Goal: Use online tool/utility: Utilize a website feature to perform a specific function

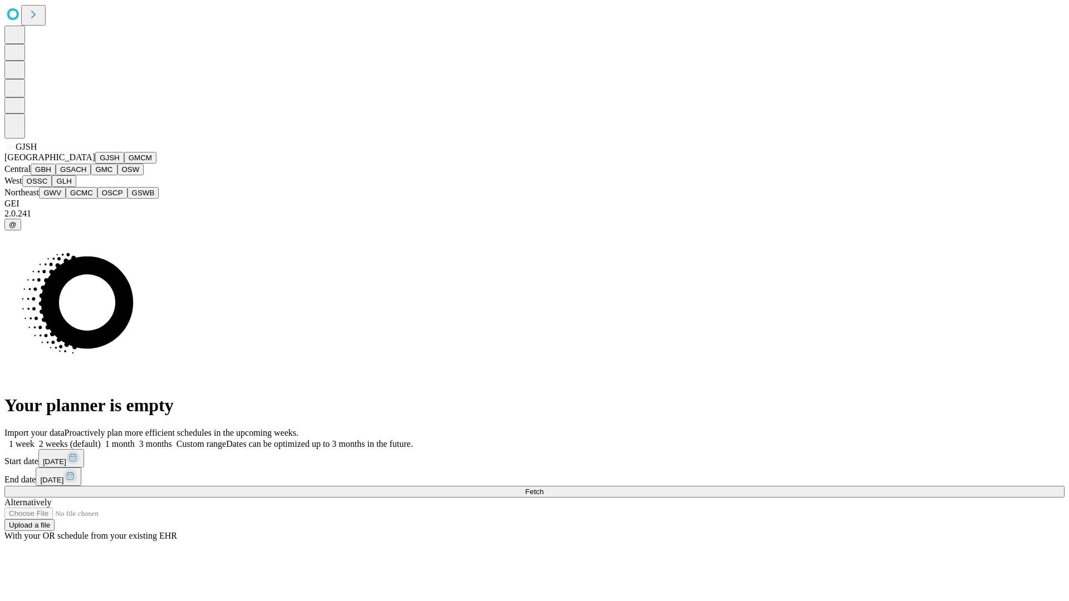
click at [95, 164] on button "GJSH" at bounding box center [109, 158] width 29 height 12
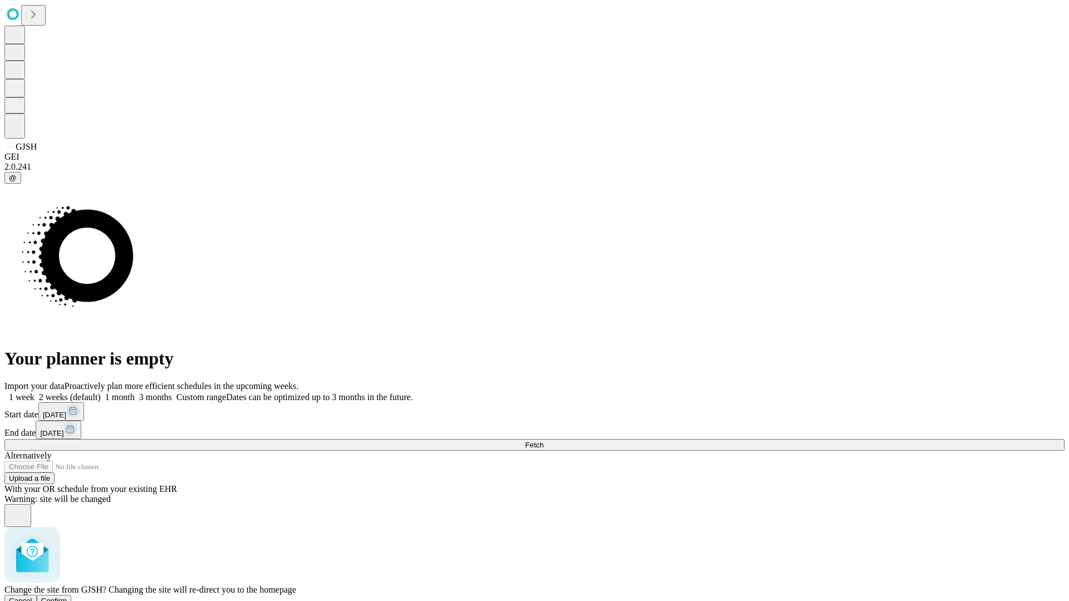
click at [67, 597] on span "Confirm" at bounding box center [54, 601] width 26 height 8
click at [135, 392] on label "1 month" at bounding box center [118, 396] width 34 height 9
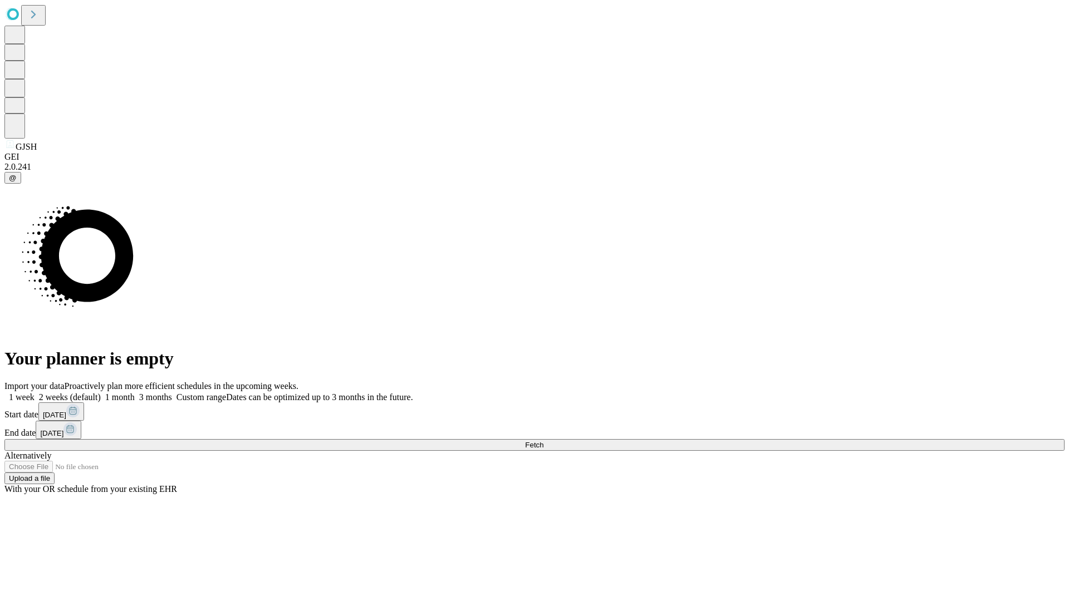
click at [543, 441] on span "Fetch" at bounding box center [534, 445] width 18 height 8
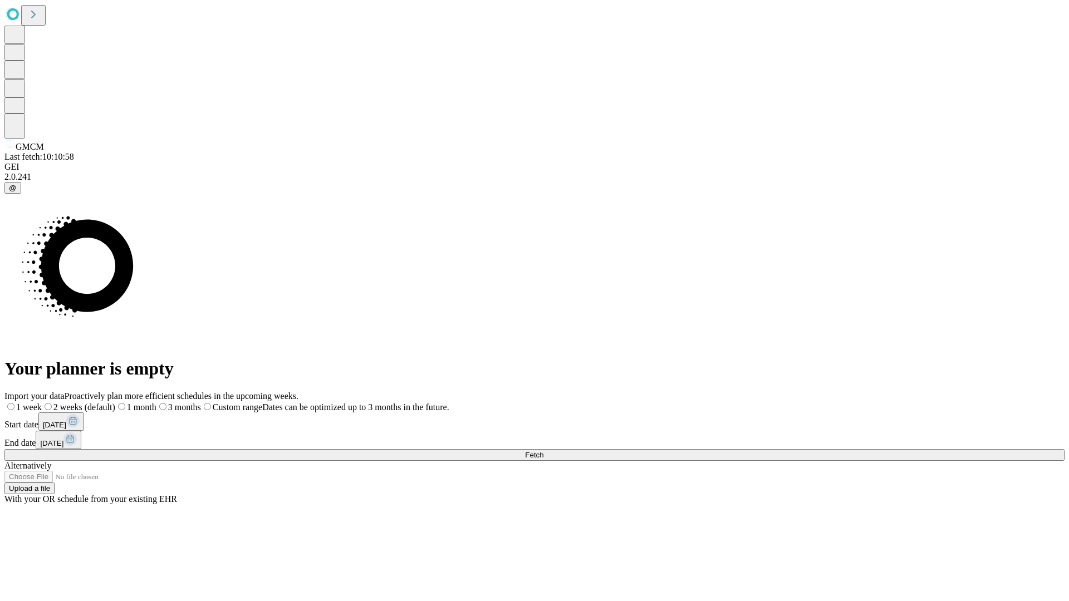
click at [543, 451] on span "Fetch" at bounding box center [534, 455] width 18 height 8
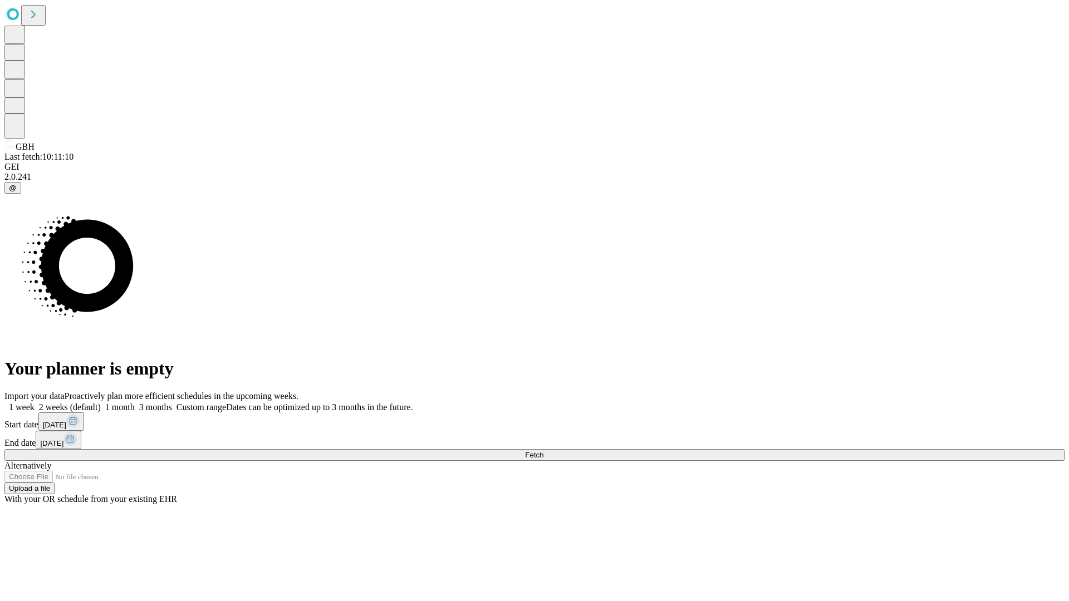
click at [135, 403] on label "1 month" at bounding box center [118, 407] width 34 height 9
click at [543, 451] on span "Fetch" at bounding box center [534, 455] width 18 height 8
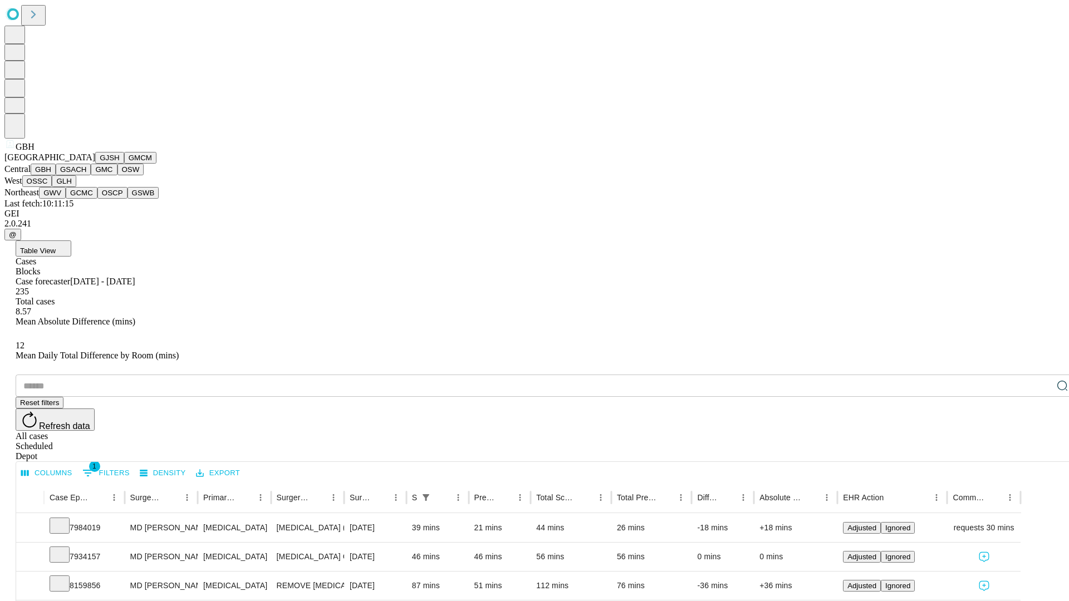
click at [86, 175] on button "GSACH" at bounding box center [73, 170] width 35 height 12
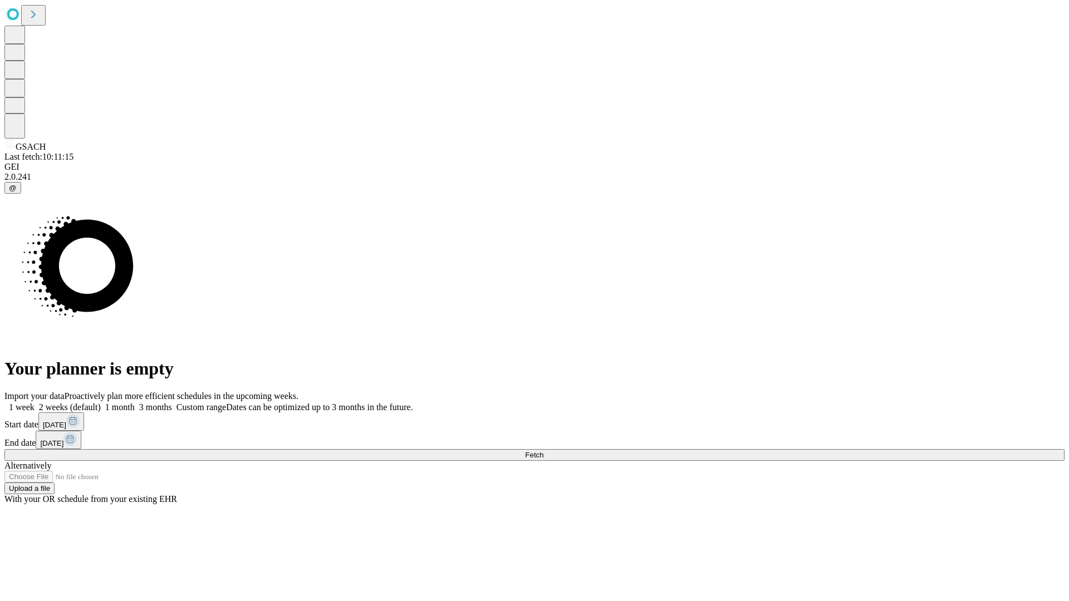
click at [543, 451] on span "Fetch" at bounding box center [534, 455] width 18 height 8
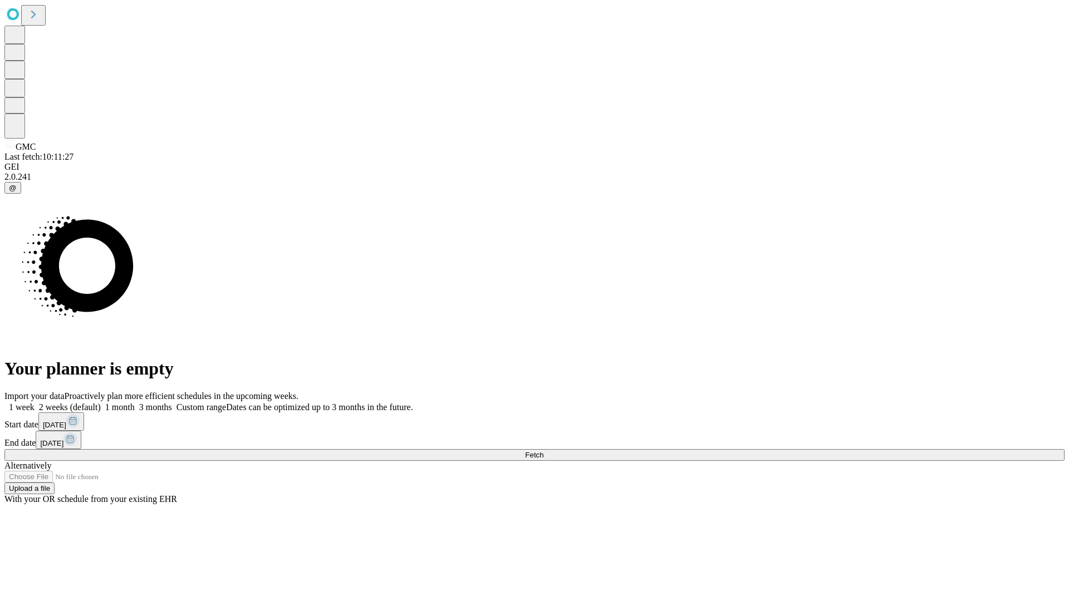
click at [543, 451] on span "Fetch" at bounding box center [534, 455] width 18 height 8
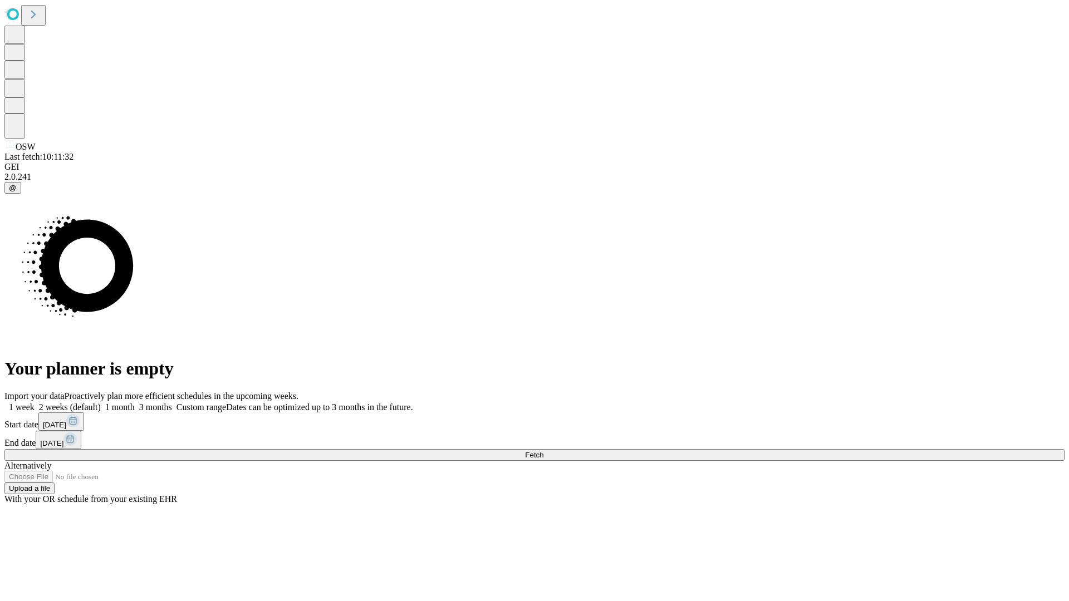
click at [135, 403] on label "1 month" at bounding box center [118, 407] width 34 height 9
click at [543, 451] on span "Fetch" at bounding box center [534, 455] width 18 height 8
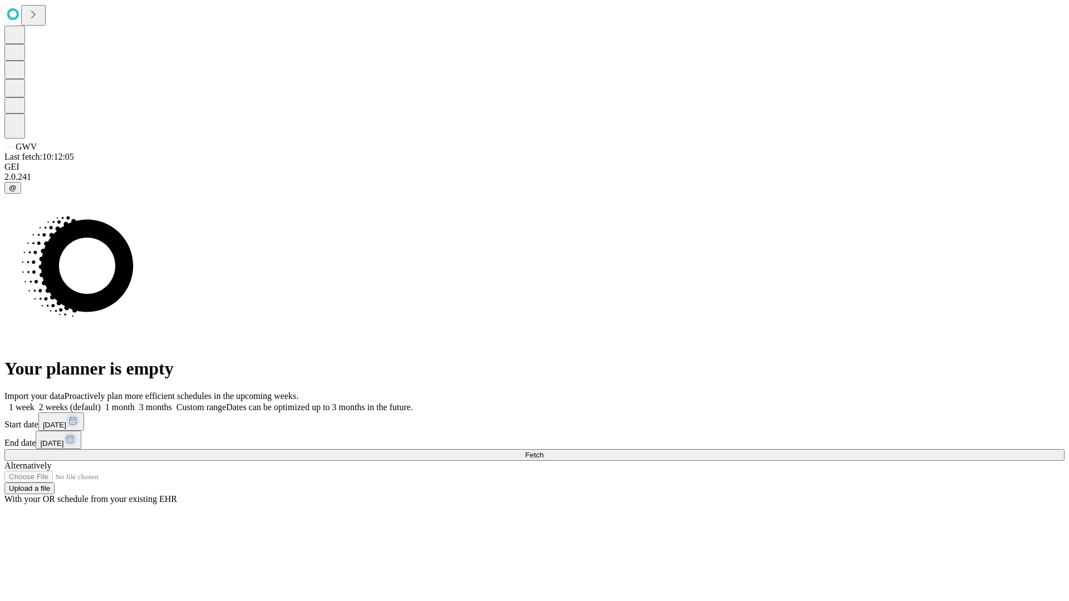
click at [135, 403] on label "1 month" at bounding box center [118, 407] width 34 height 9
click at [543, 451] on span "Fetch" at bounding box center [534, 455] width 18 height 8
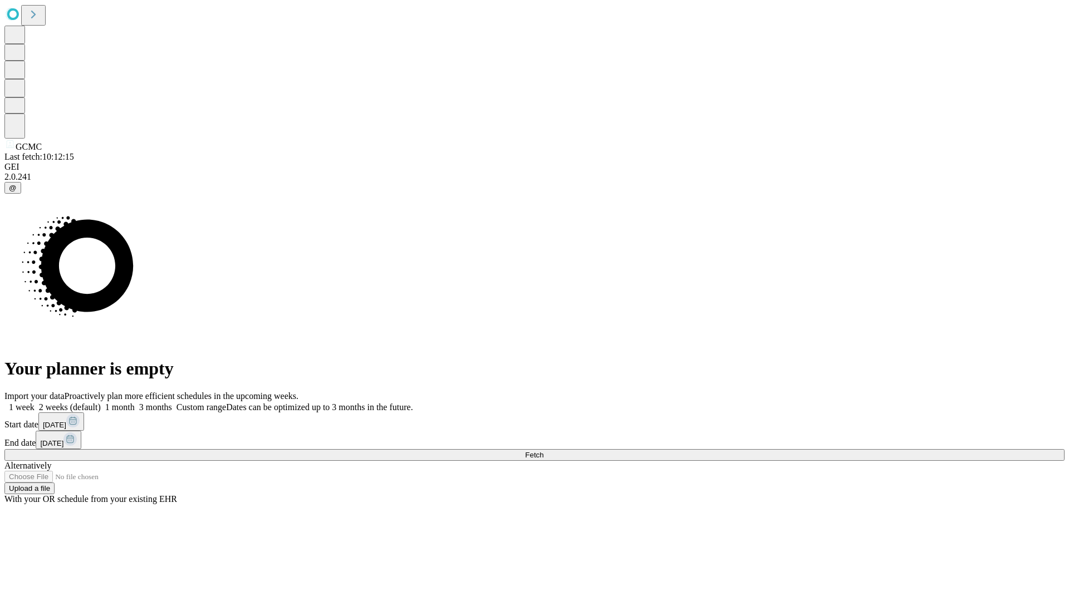
click at [135, 403] on label "1 month" at bounding box center [118, 407] width 34 height 9
click at [543, 451] on span "Fetch" at bounding box center [534, 455] width 18 height 8
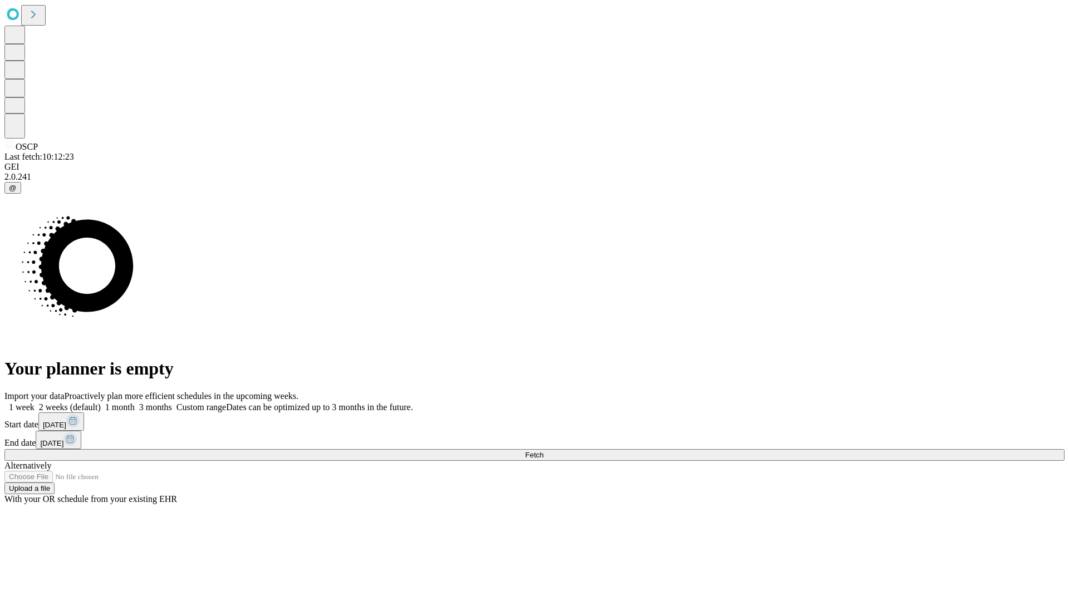
click at [135, 403] on label "1 month" at bounding box center [118, 407] width 34 height 9
click at [543, 451] on span "Fetch" at bounding box center [534, 455] width 18 height 8
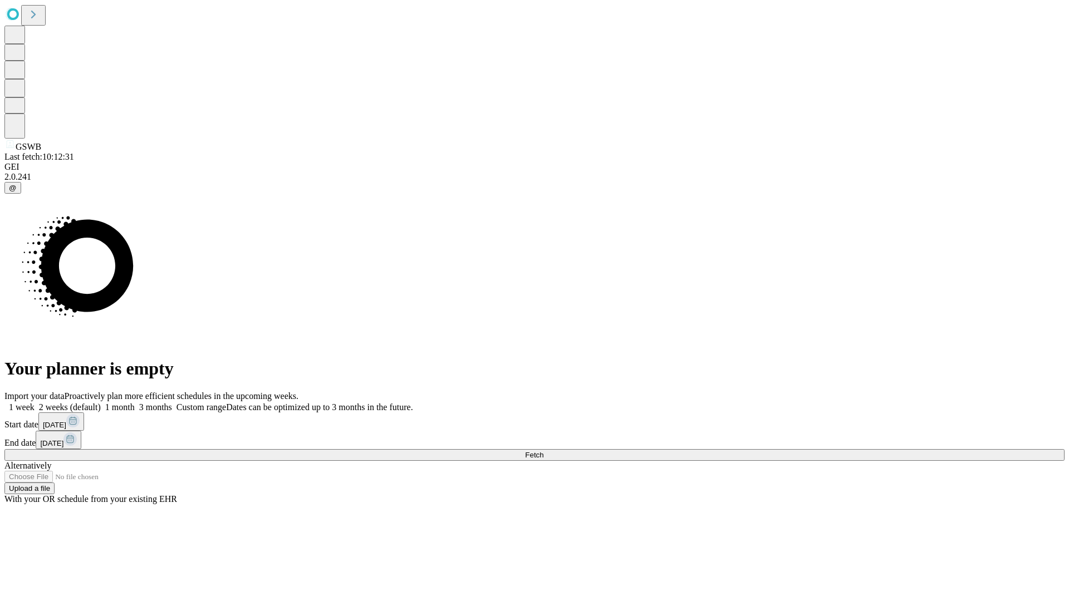
click at [135, 403] on label "1 month" at bounding box center [118, 407] width 34 height 9
click at [543, 451] on span "Fetch" at bounding box center [534, 455] width 18 height 8
